Goal: Task Accomplishment & Management: Manage account settings

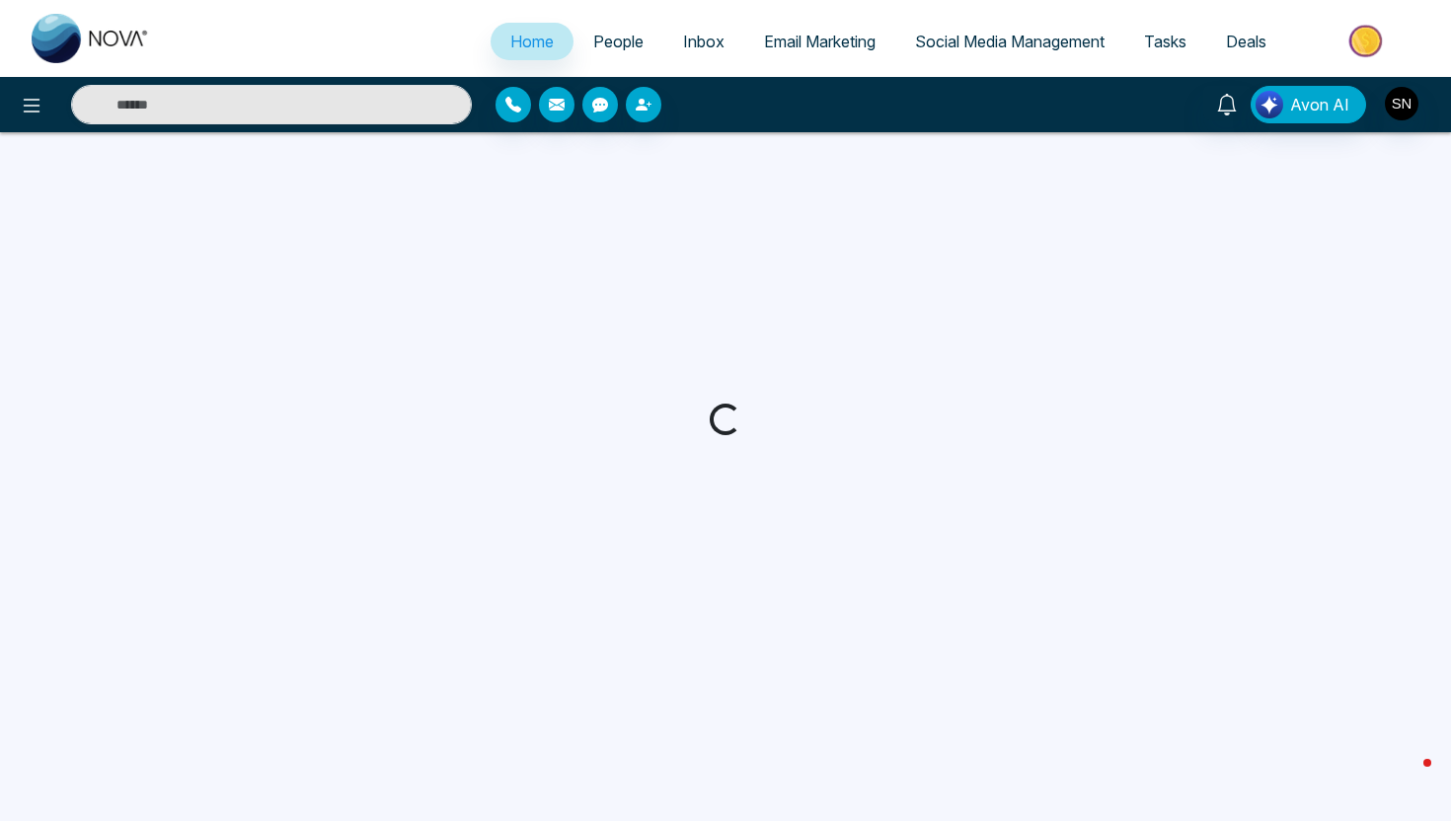
select select "*"
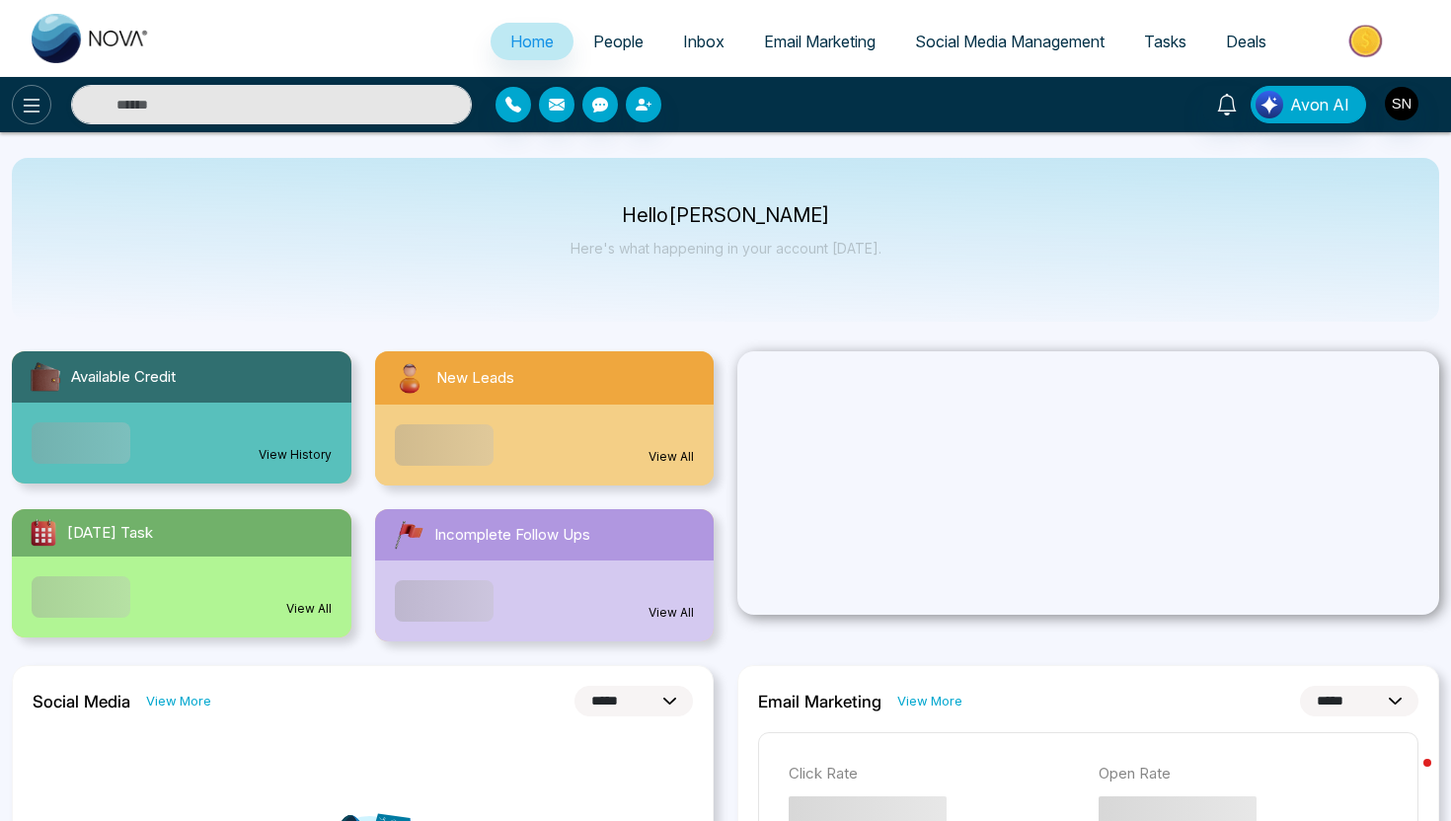
click at [32, 120] on button at bounding box center [31, 104] width 39 height 39
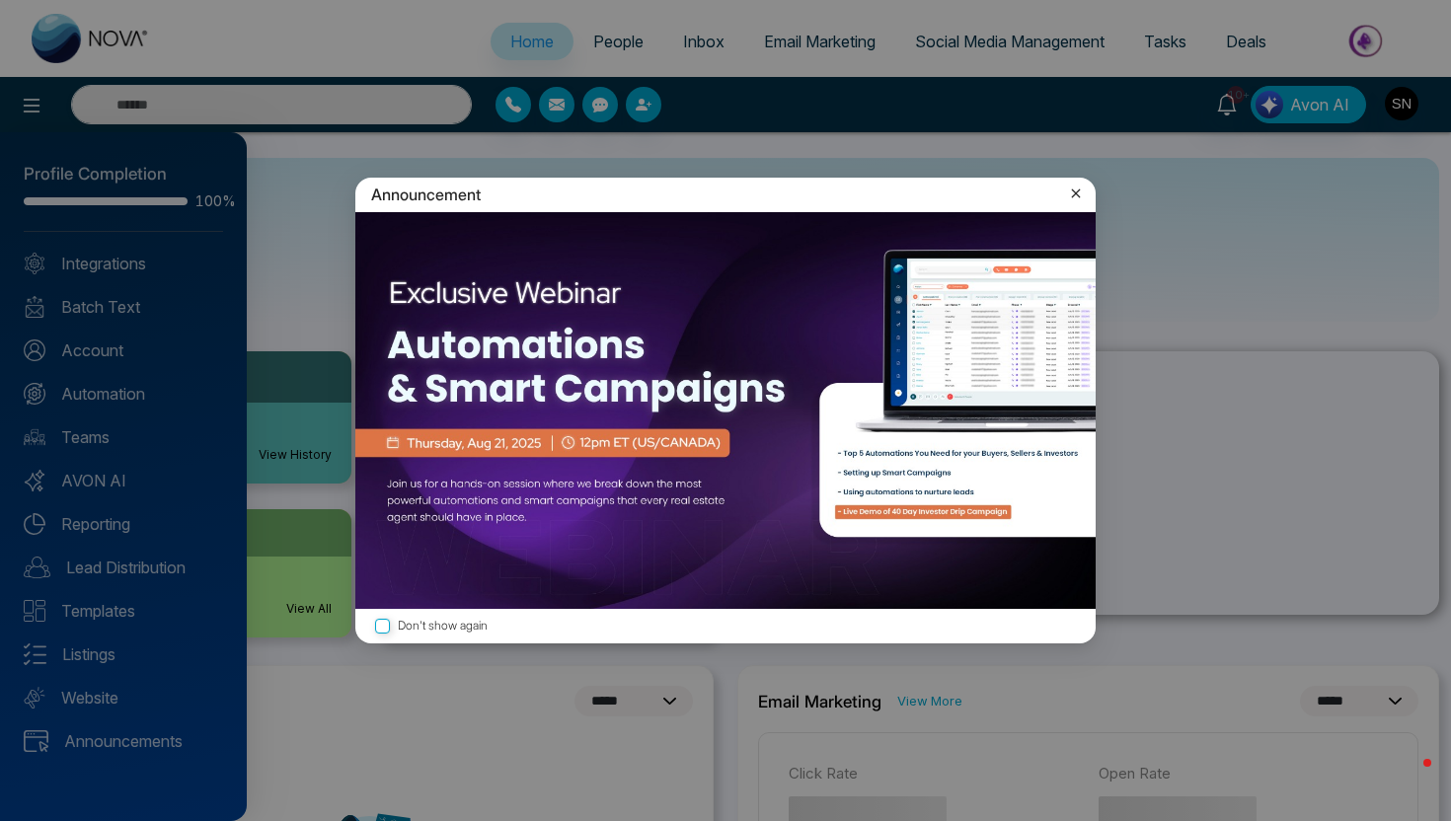
click at [1077, 190] on icon at bounding box center [1076, 194] width 20 height 20
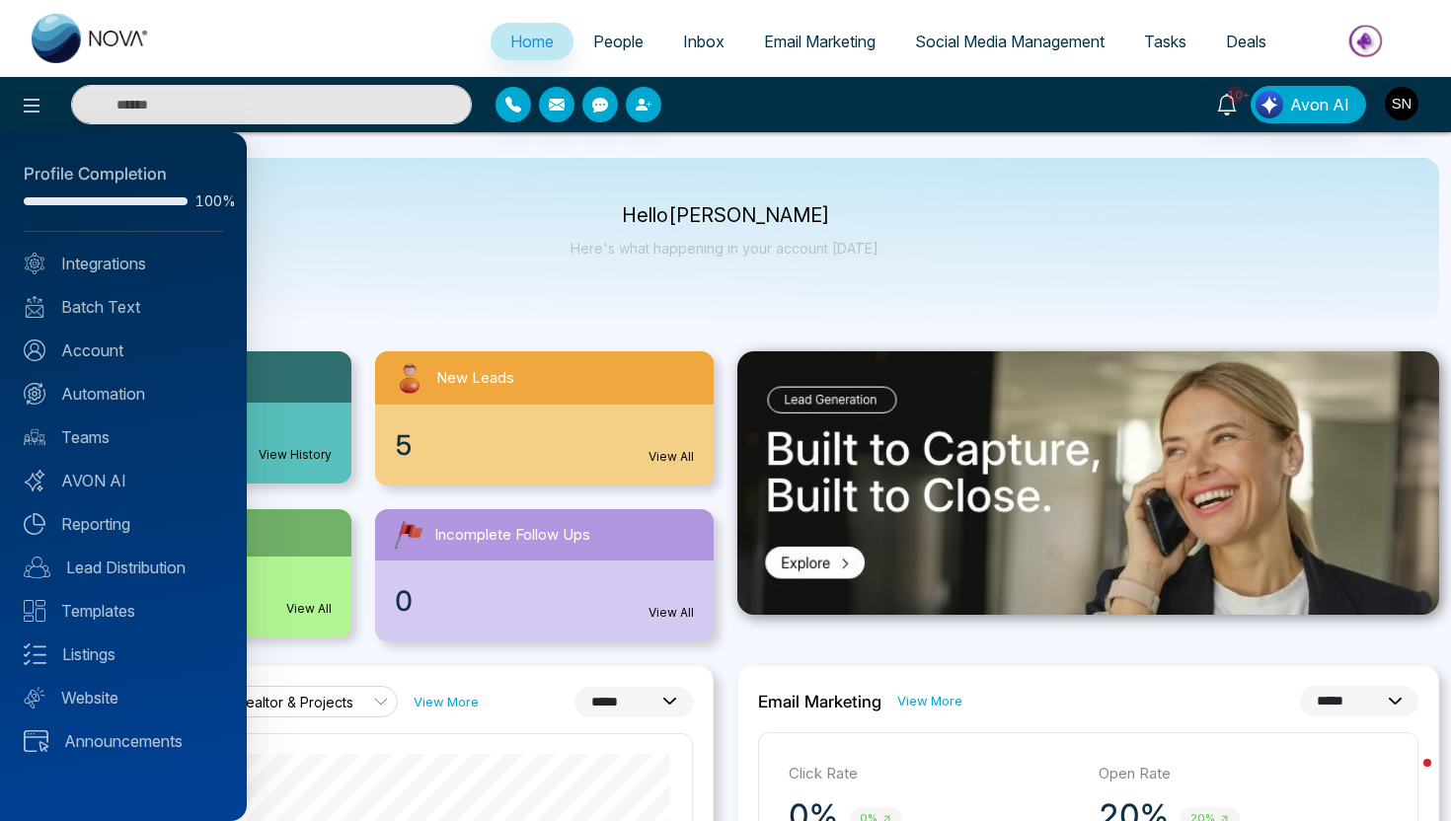
click at [112, 405] on div "Profile Completion 100% Integrations Batch Text Account Automation Teams AVON A…" at bounding box center [123, 476] width 247 height 689
click at [605, 44] on div at bounding box center [725, 410] width 1451 height 821
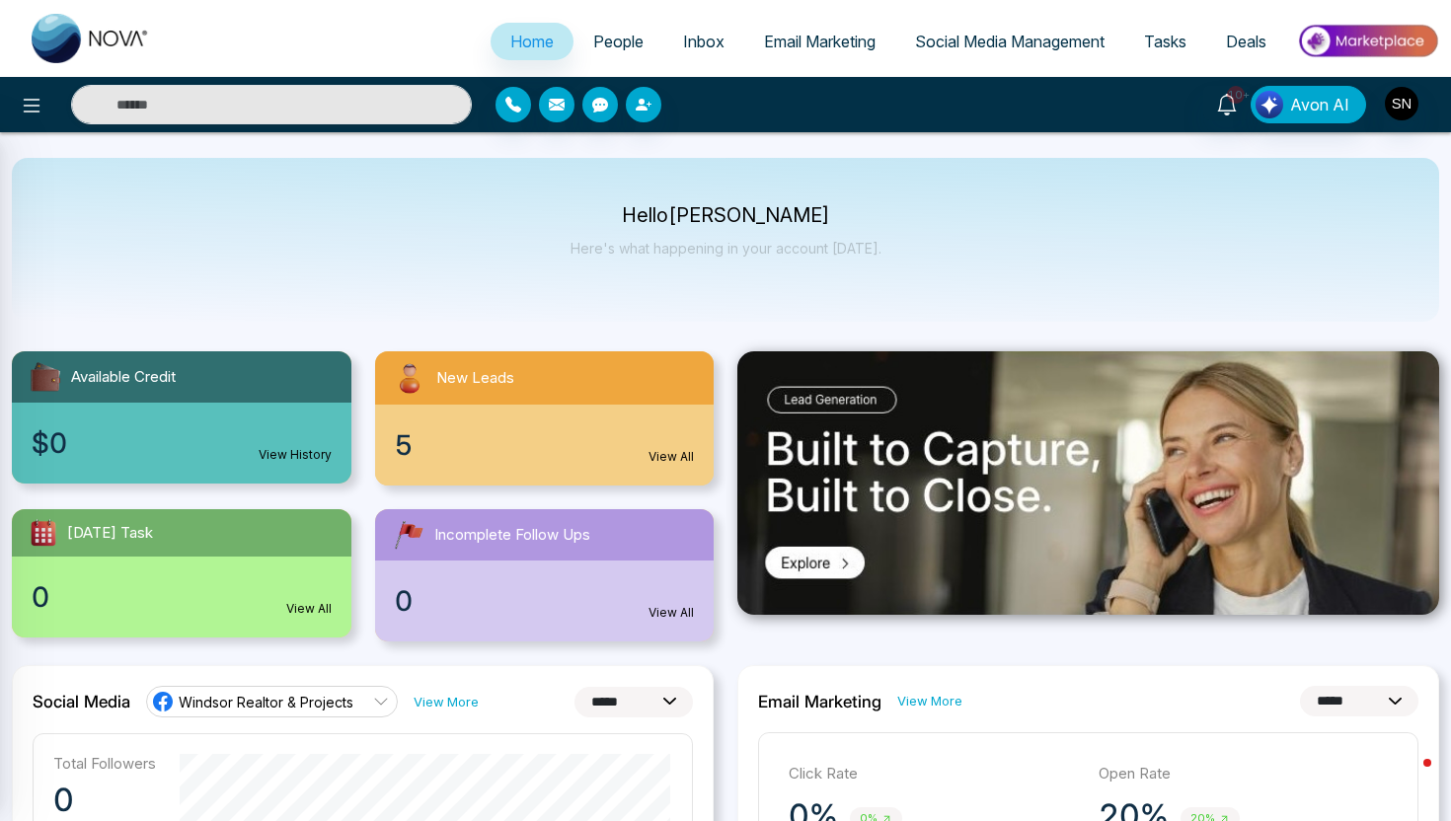
click at [605, 44] on div at bounding box center [725, 410] width 1451 height 821
click at [605, 44] on span "People" at bounding box center [618, 42] width 50 height 20
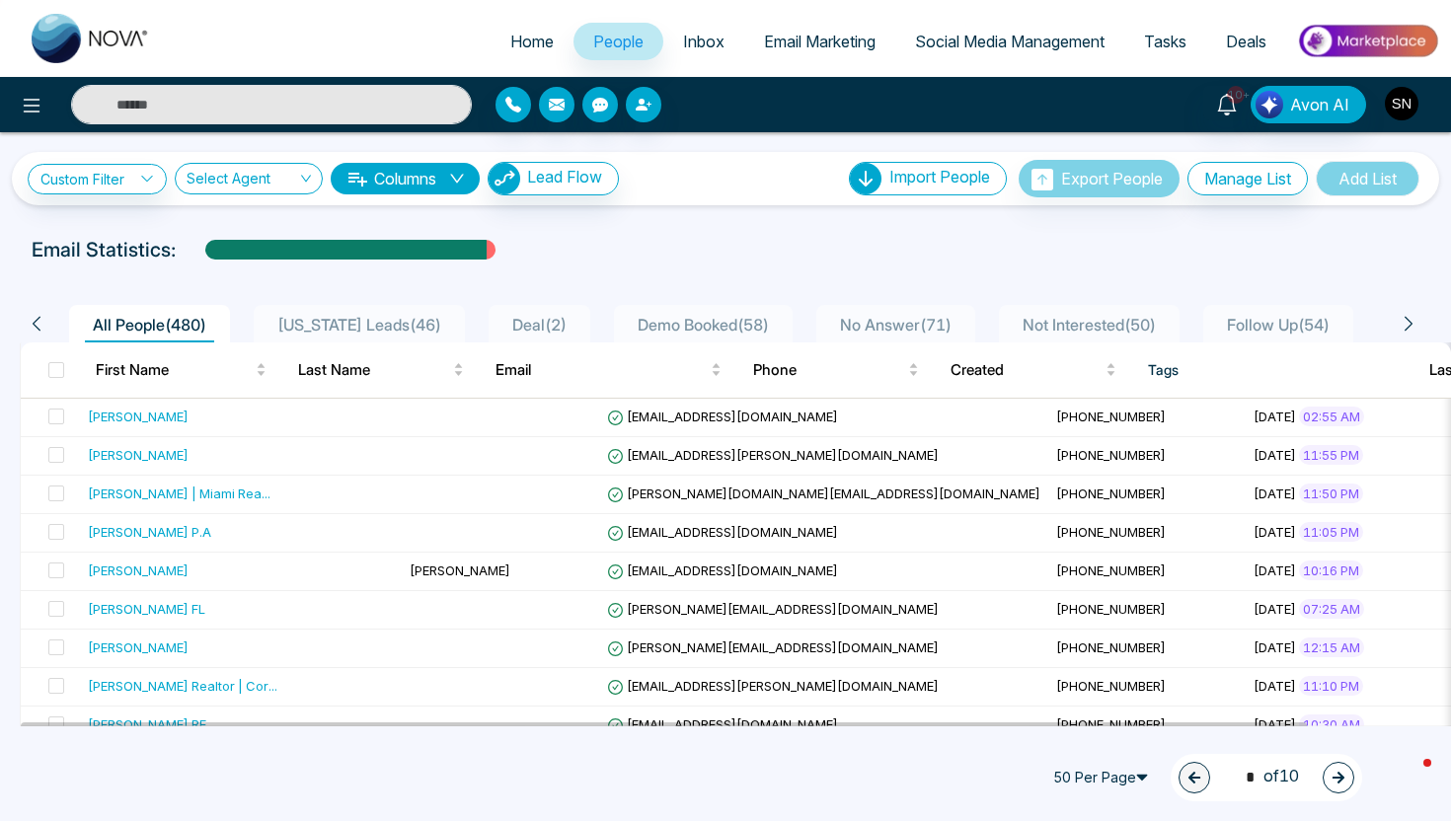
click at [1391, 96] on img "button" at bounding box center [1402, 104] width 34 height 34
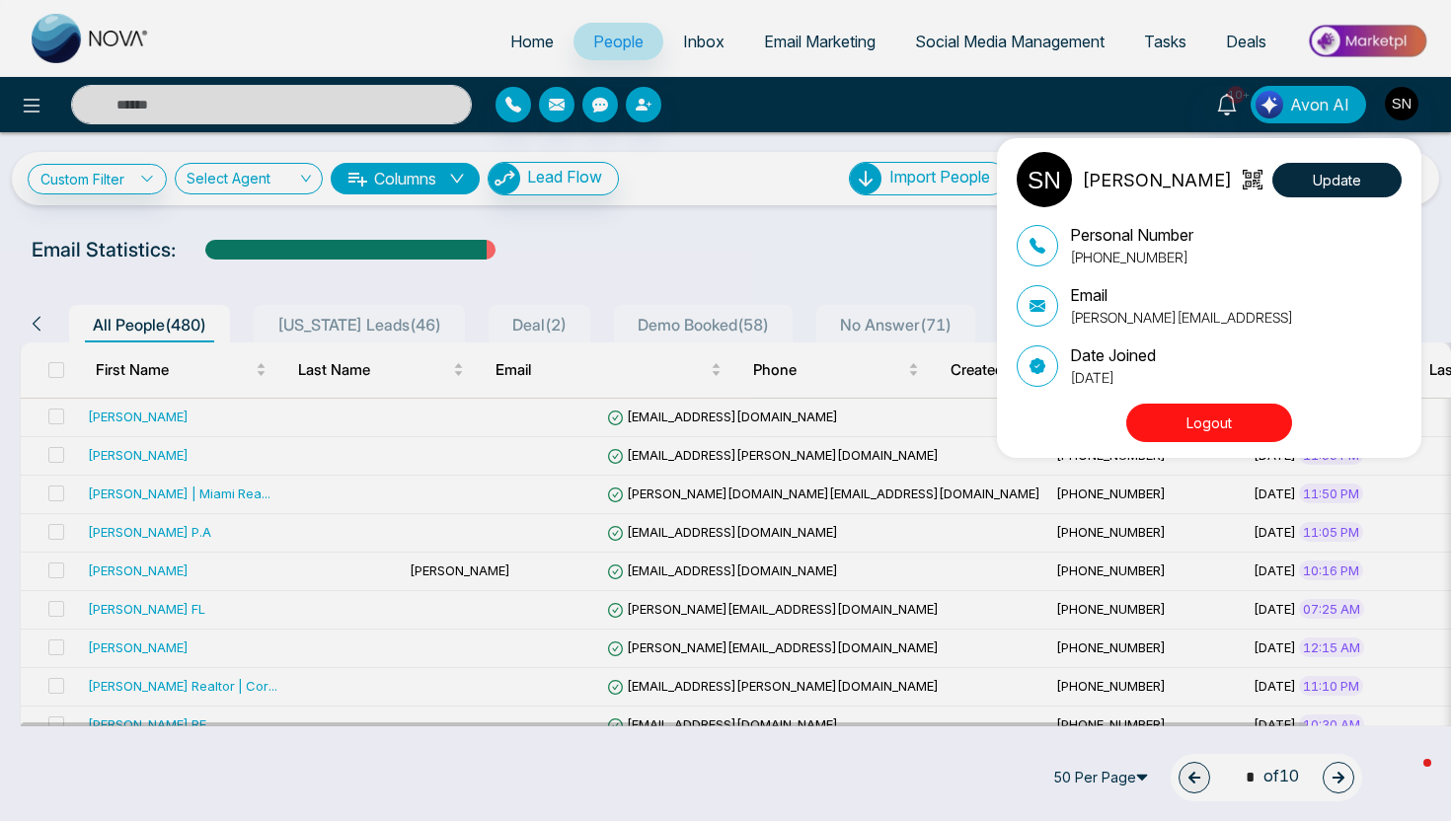
click at [1234, 417] on button "Logout" at bounding box center [1209, 423] width 166 height 38
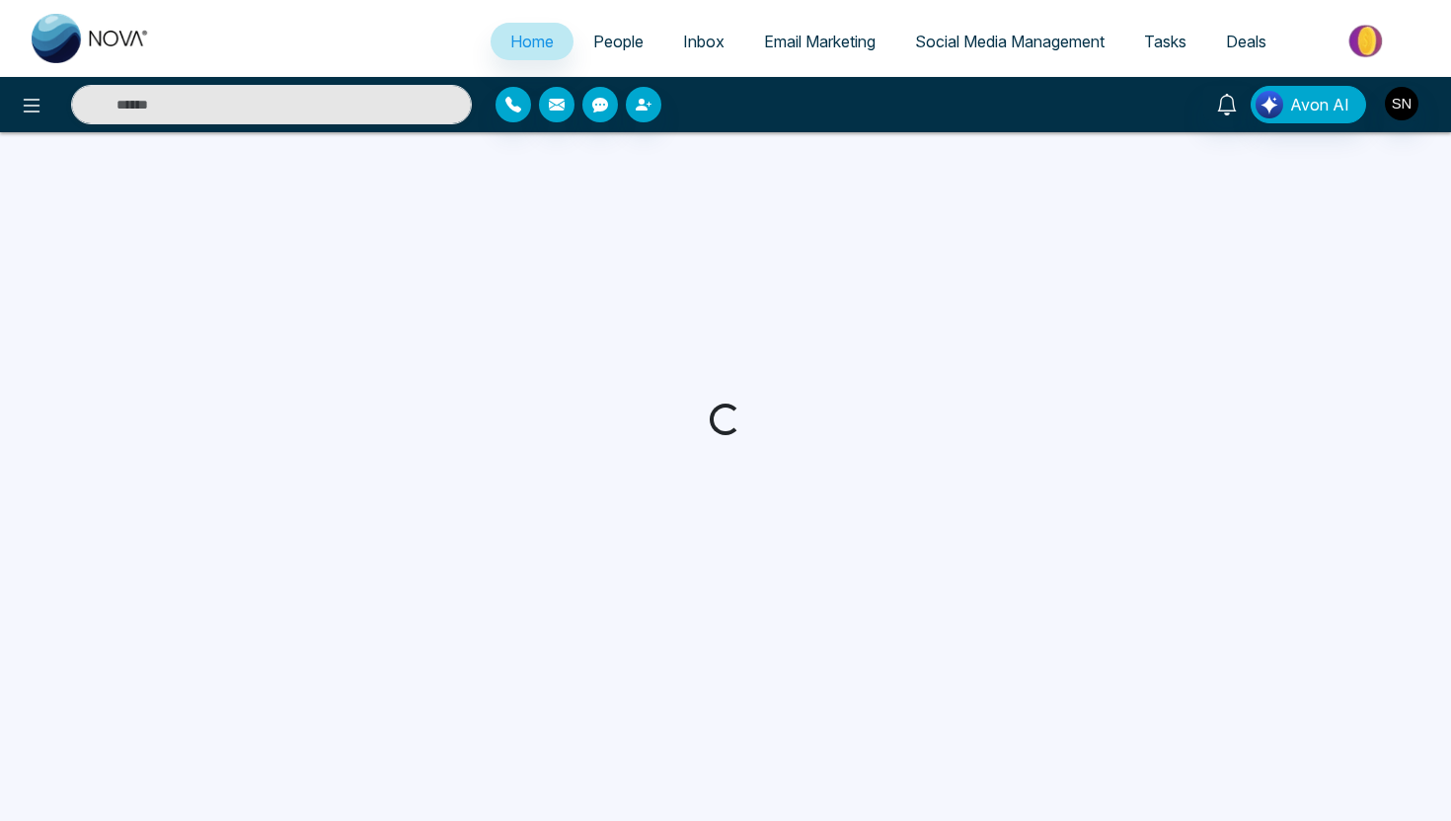
select select "*"
